Goal: Information Seeking & Learning: Learn about a topic

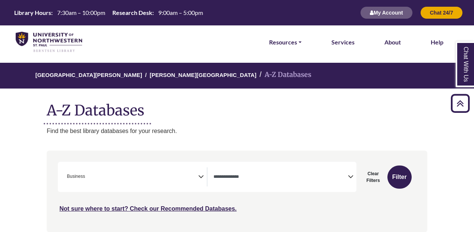
select select "*****"
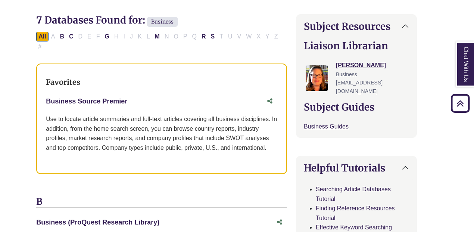
scroll to position [219, 10]
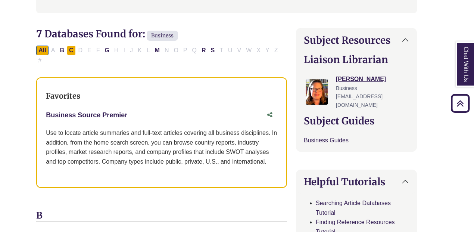
click at [68, 52] on button "C" at bounding box center [71, 50] width 9 height 10
select select "Database Types Filter"
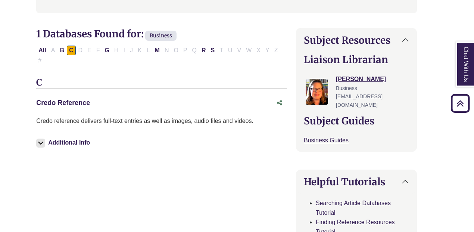
click at [47, 99] on link "Credo Reference This link opens in a new window" at bounding box center [63, 102] width 54 height 7
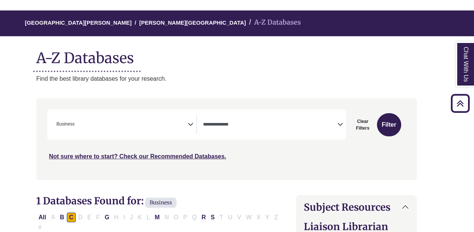
scroll to position [0, 10]
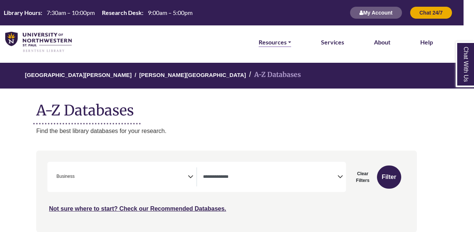
click at [270, 43] on link "Resources" at bounding box center [274, 42] width 32 height 10
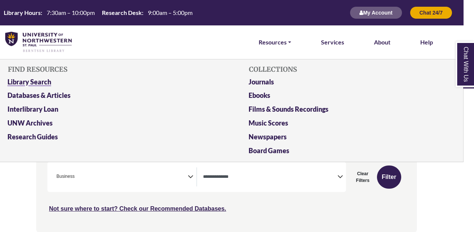
click at [48, 80] on link "Library Search" at bounding box center [106, 83] width 208 height 14
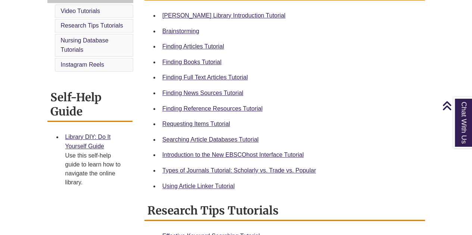
scroll to position [232, 0]
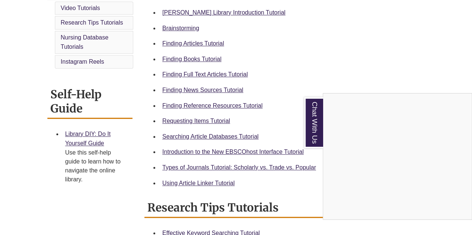
click at [209, 14] on div "Chat With Us" at bounding box center [236, 117] width 472 height 235
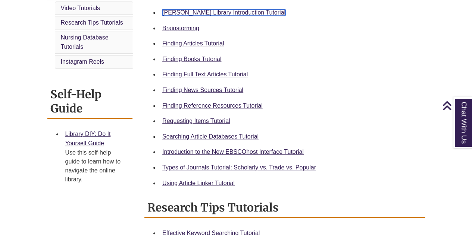
click at [201, 12] on link "Berntsen Library Introduction Tutorial" at bounding box center [223, 12] width 123 height 6
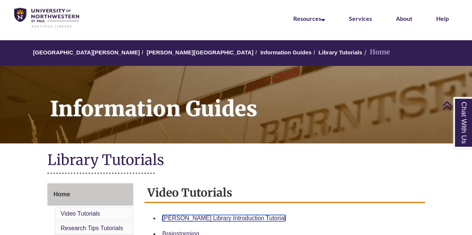
scroll to position [0, 0]
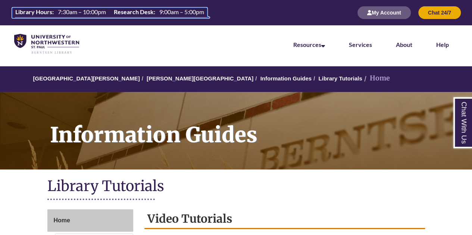
click at [133, 10] on th "Research Desk:" at bounding box center [133, 12] width 45 height 8
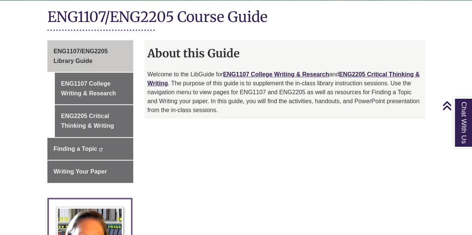
scroll to position [177, 0]
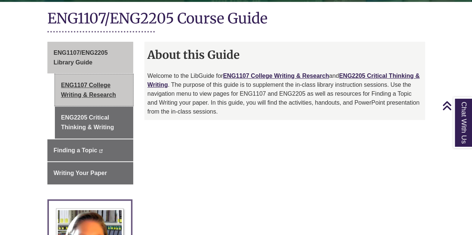
click at [104, 86] on link "ENG1107 College Writing & Research" at bounding box center [94, 90] width 79 height 32
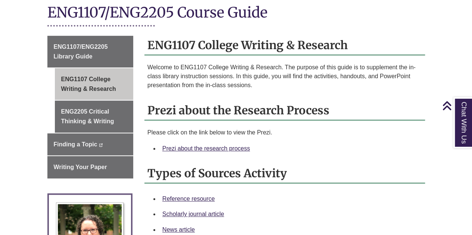
scroll to position [187, 0]
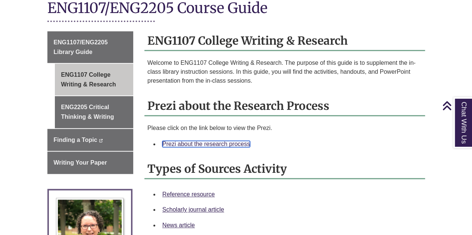
click at [207, 141] on link "Prezi about the research process" at bounding box center [206, 144] width 88 height 6
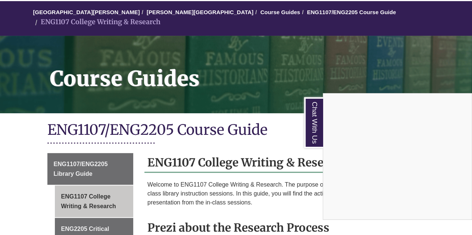
scroll to position [0, 0]
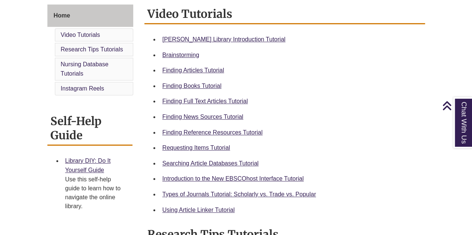
scroll to position [211, 0]
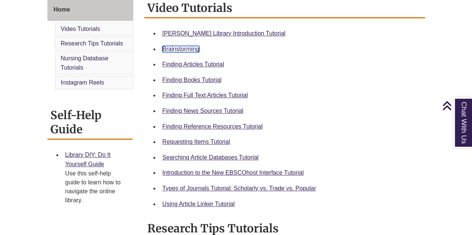
click at [166, 48] on link "Brainstorming" at bounding box center [180, 49] width 37 height 6
